Goal: Information Seeking & Learning: Learn about a topic

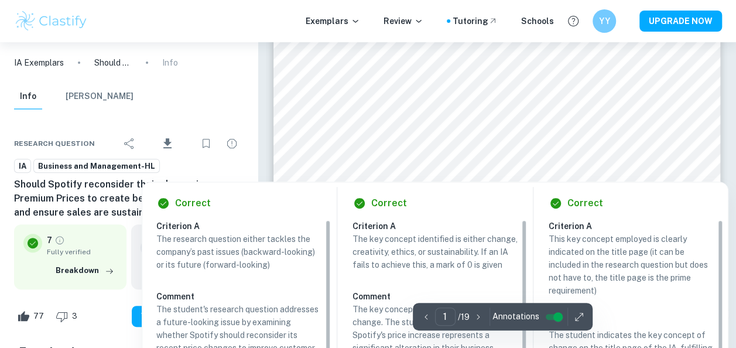
scroll to position [142, 0]
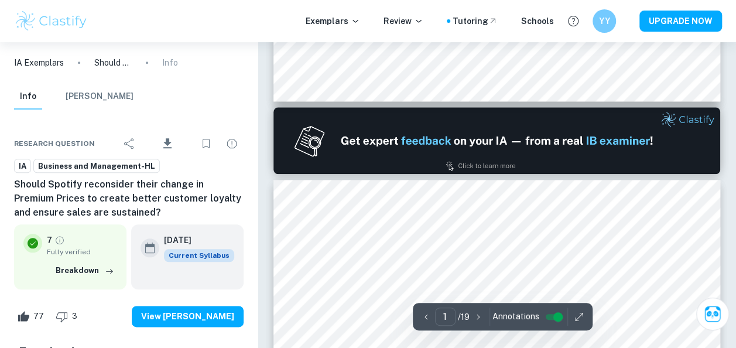
type input "2"
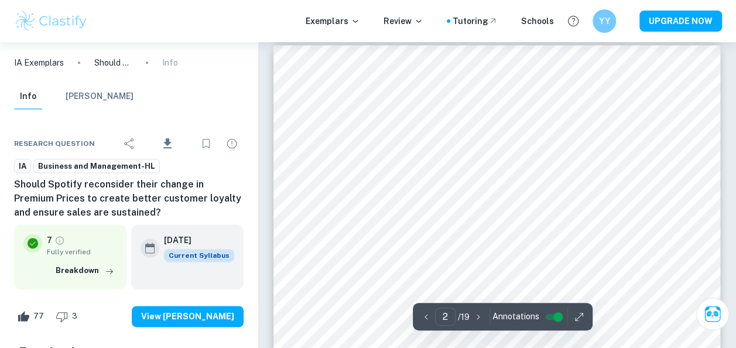
scroll to position [662, 0]
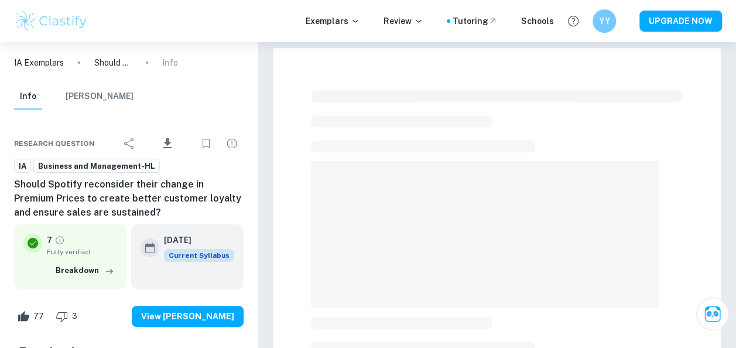
scroll to position [338, 0]
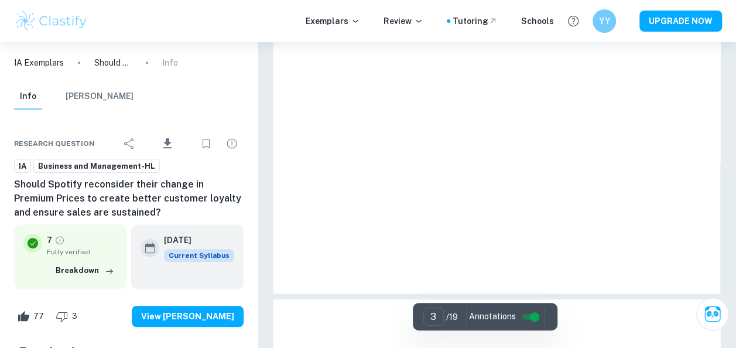
type input "1"
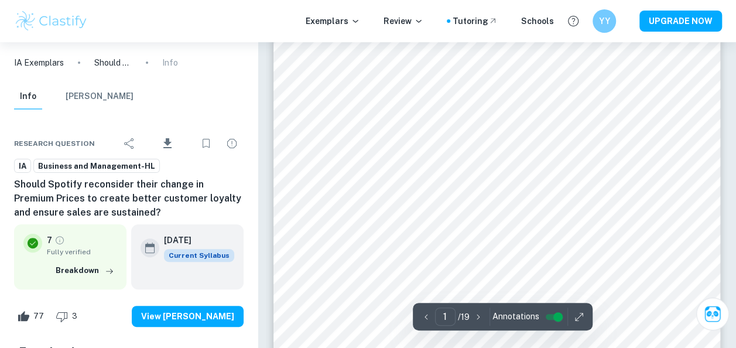
scroll to position [40, 0]
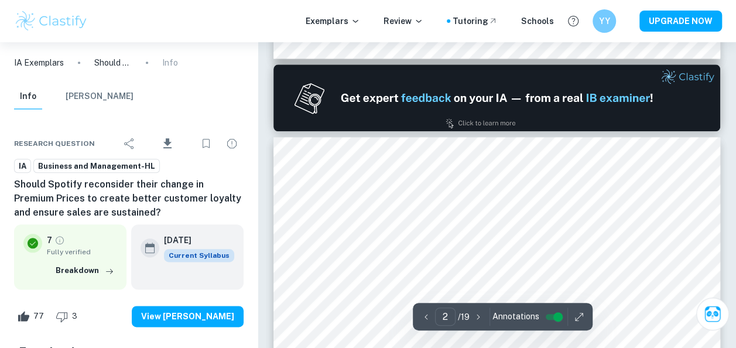
type input "1"
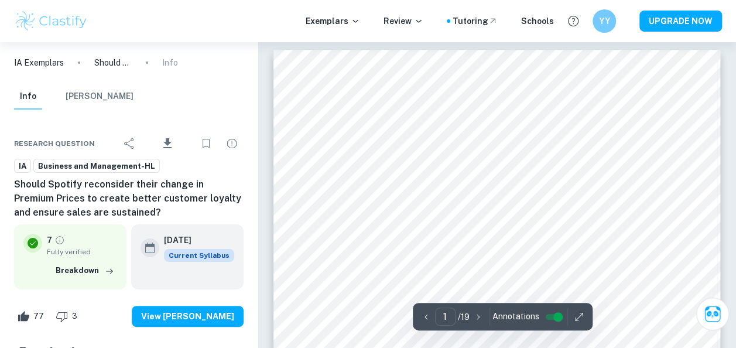
scroll to position [91, 0]
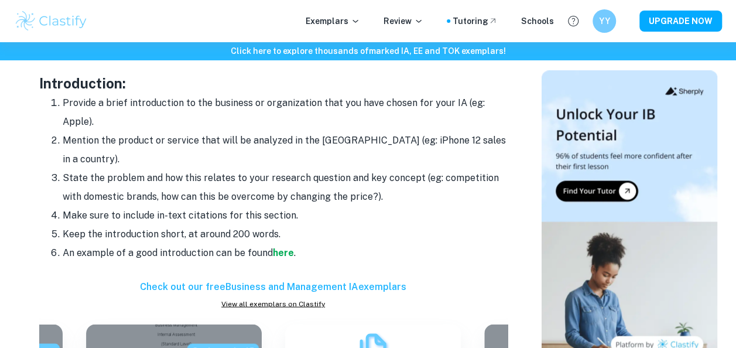
scroll to position [1023, 0]
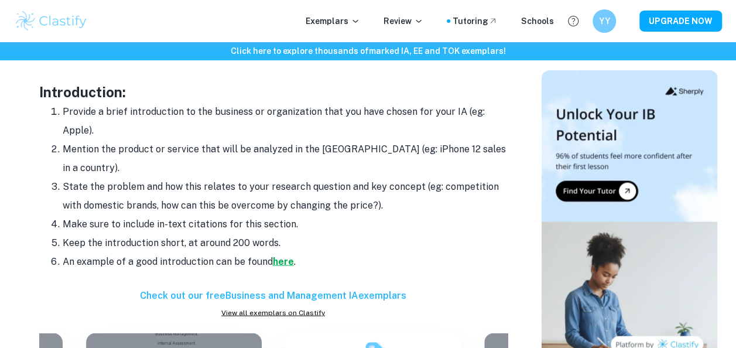
click at [284, 255] on strong "here" at bounding box center [283, 260] width 21 height 11
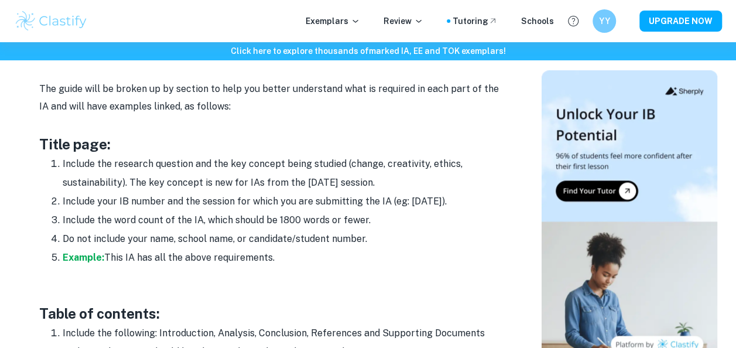
scroll to position [628, 0]
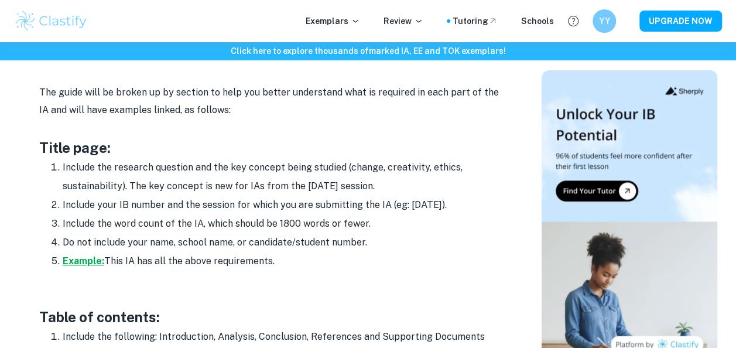
click at [92, 262] on strong "Example:" at bounding box center [84, 260] width 42 height 11
click at [90, 259] on strong "Example:" at bounding box center [84, 260] width 42 height 11
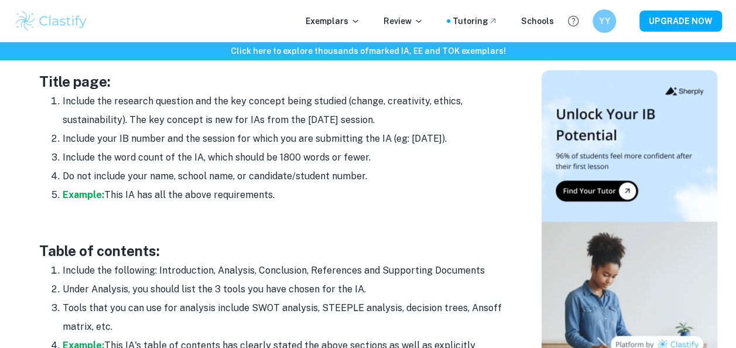
scroll to position [809, 0]
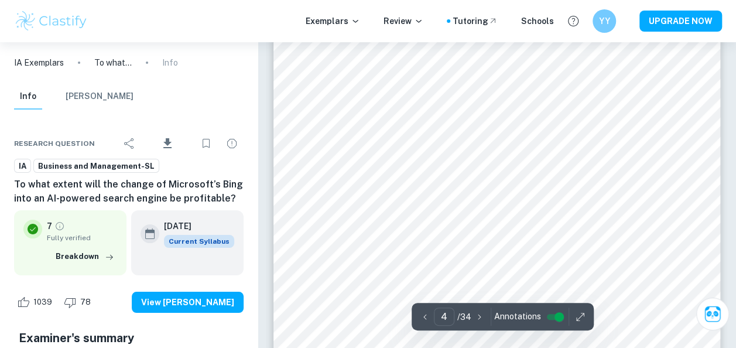
scroll to position [2082, 0]
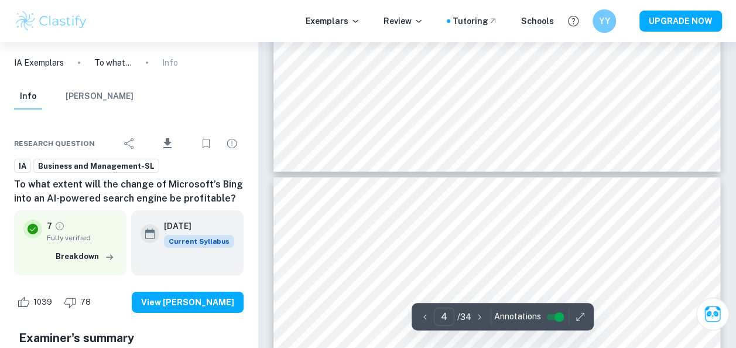
type input "3"
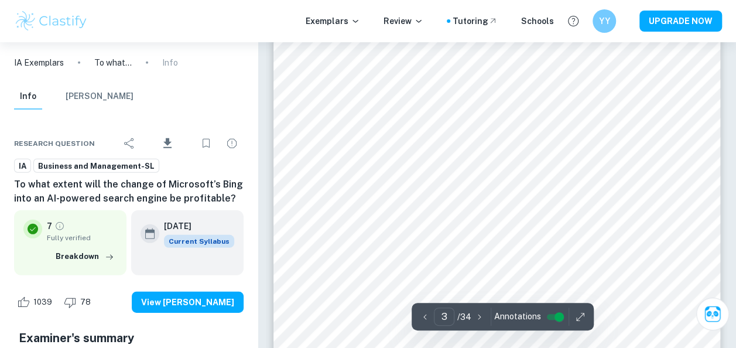
scroll to position [1632, 0]
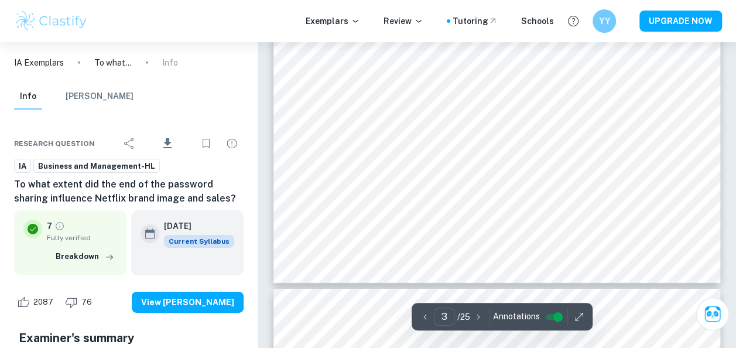
type input "4"
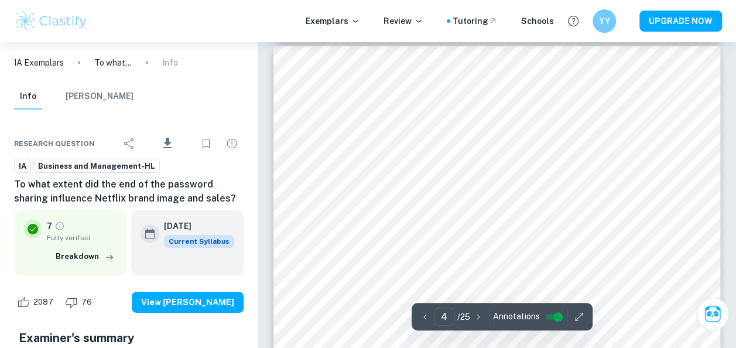
scroll to position [2048, 0]
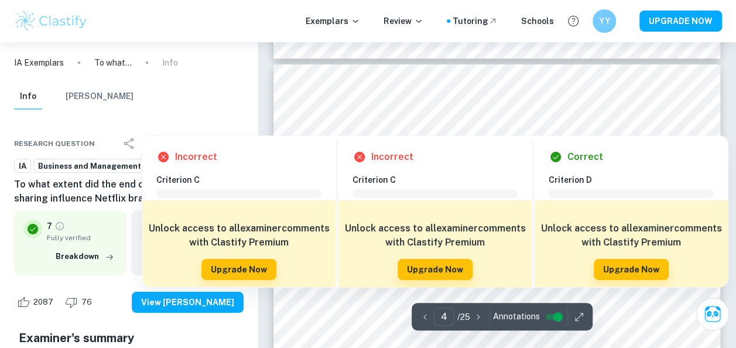
click at [346, 129] on div at bounding box center [348, 125] width 42 height 13
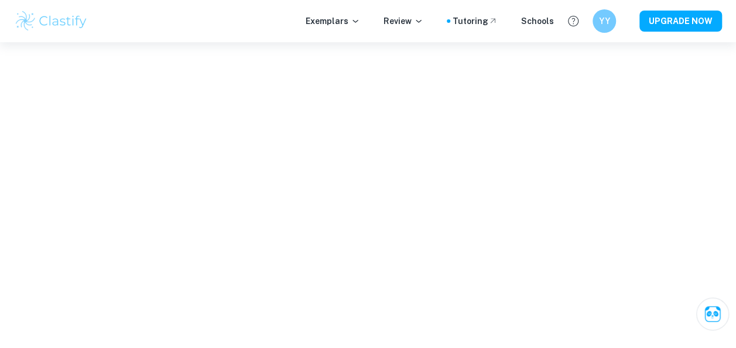
scroll to position [2442, 0]
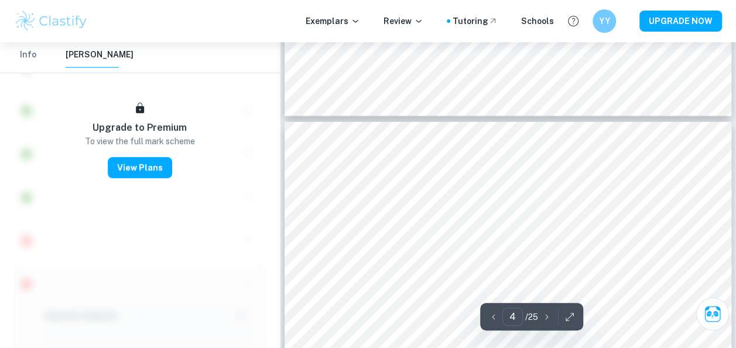
type input "3"
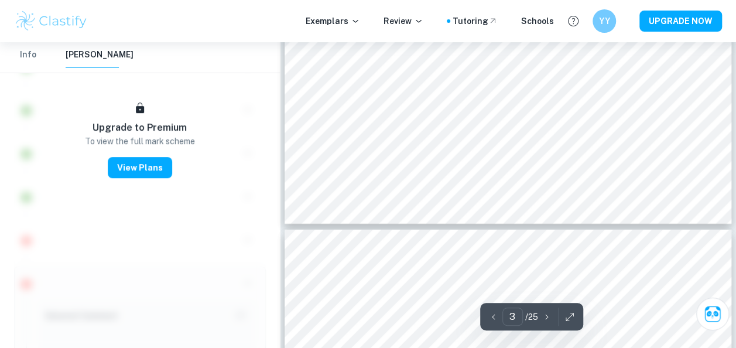
scroll to position [1736, 0]
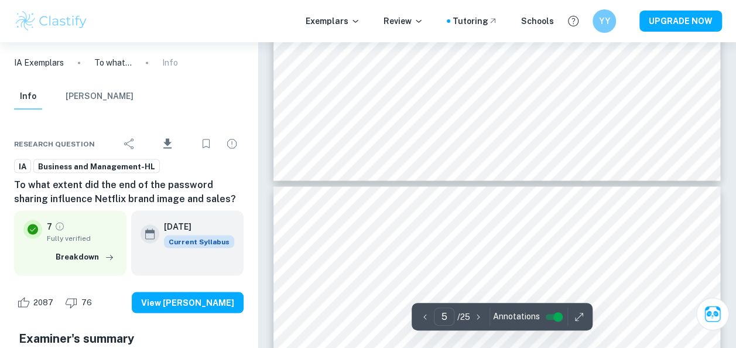
scroll to position [3200, 0]
type input "6"
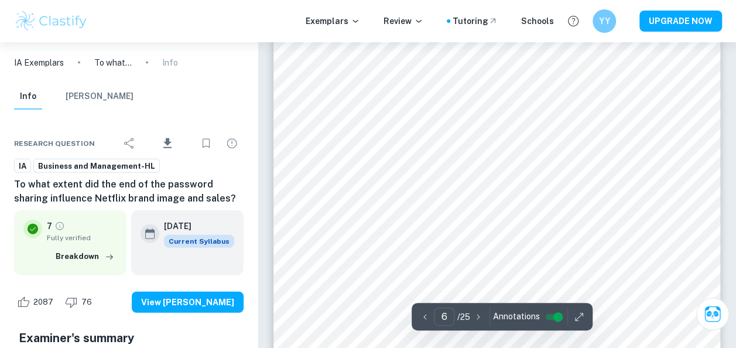
scroll to position [3616, 0]
